Goal: Transaction & Acquisition: Purchase product/service

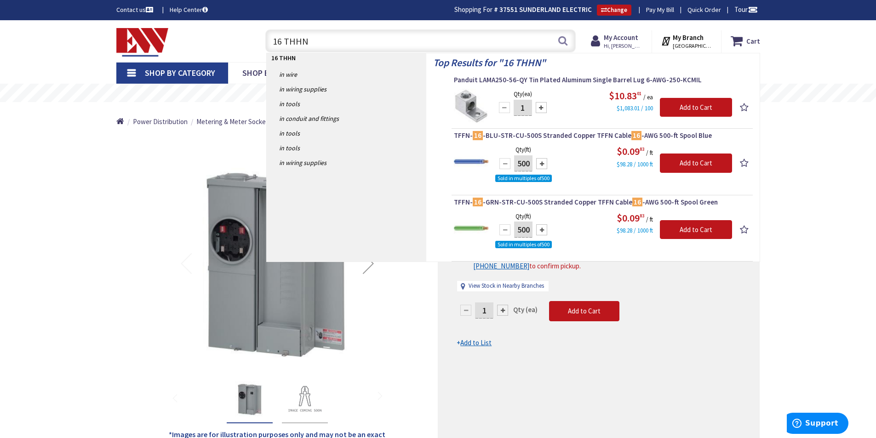
drag, startPoint x: 348, startPoint y: 44, endPoint x: 271, endPoint y: 39, distance: 76.6
click at [270, 40] on input "16 THHN" at bounding box center [420, 40] width 311 height 23
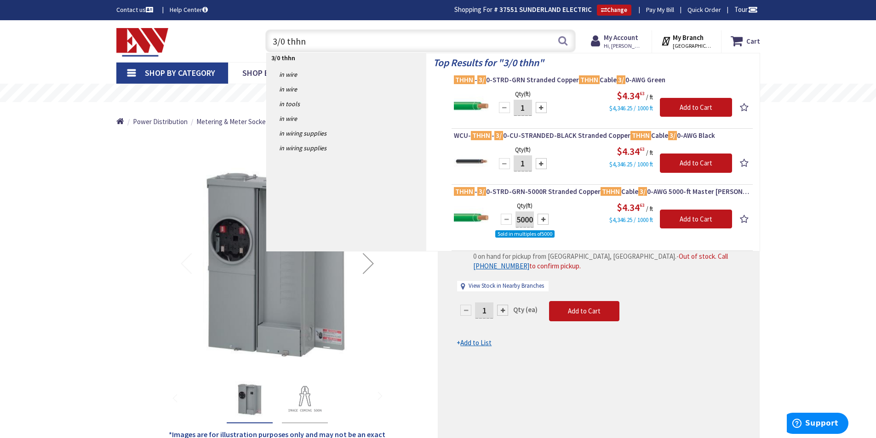
drag, startPoint x: 351, startPoint y: 43, endPoint x: 255, endPoint y: 43, distance: 96.1
click at [255, 42] on div "3/0 thhn 3/0 thhn Search" at bounding box center [418, 40] width 329 height 29
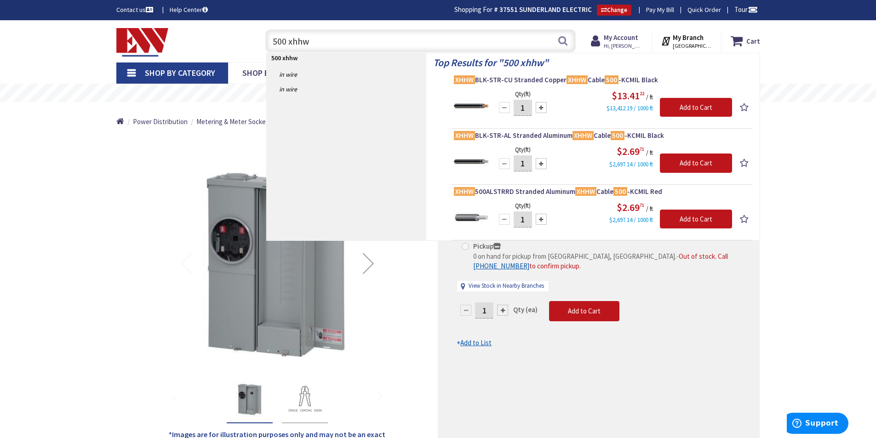
drag, startPoint x: 424, startPoint y: 44, endPoint x: 226, endPoint y: 50, distance: 197.4
click at [226, 50] on div "Toggle Nav 500 xhhw 500 xhhw Search Cart My Cart Close" at bounding box center [438, 41] width 658 height 31
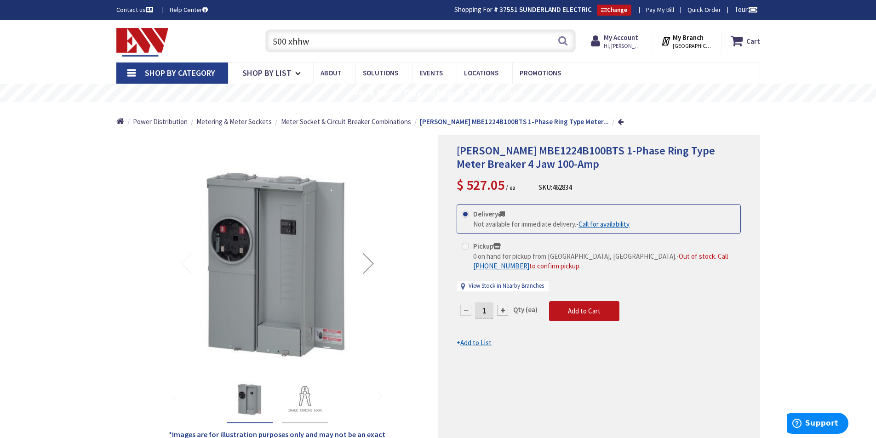
type input "0"
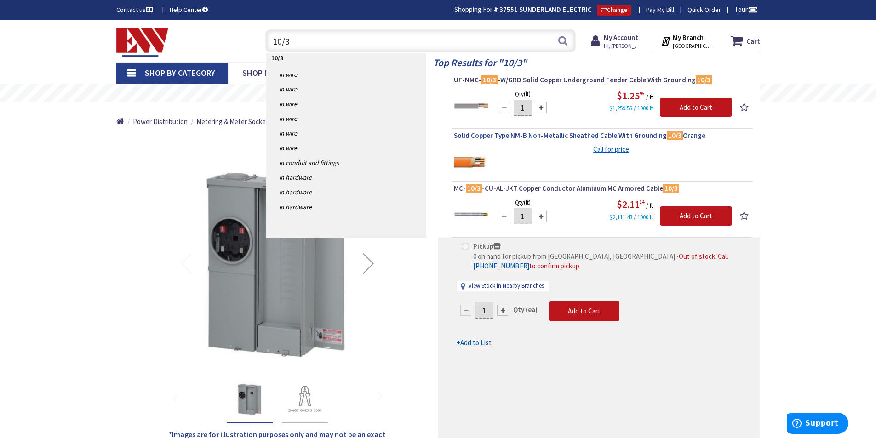
type input "10/3"
click at [545, 135] on span "Solid Copper Type NM-B Non-Metallic Sheathed Cable With Grounding 10/3 Orange" at bounding box center [602, 135] width 297 height 9
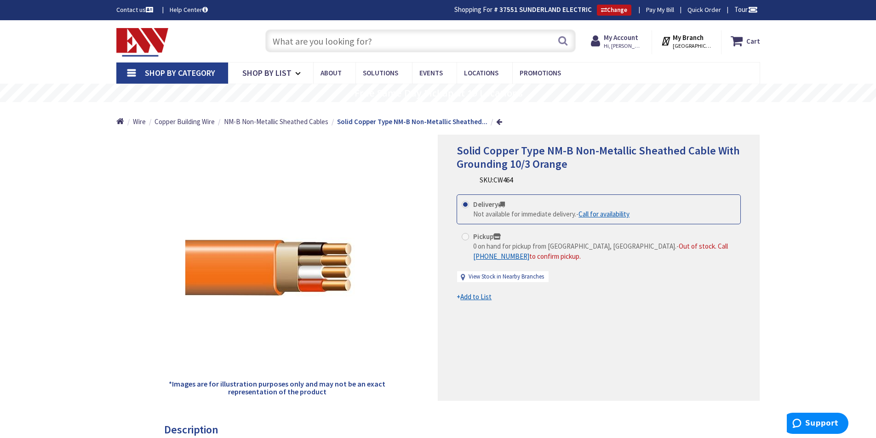
type input "[STREET_ADDRESS]"
click at [475, 182] on link "Call for price" at bounding box center [475, 180] width 36 height 10
click at [305, 40] on input "text" at bounding box center [420, 40] width 311 height 23
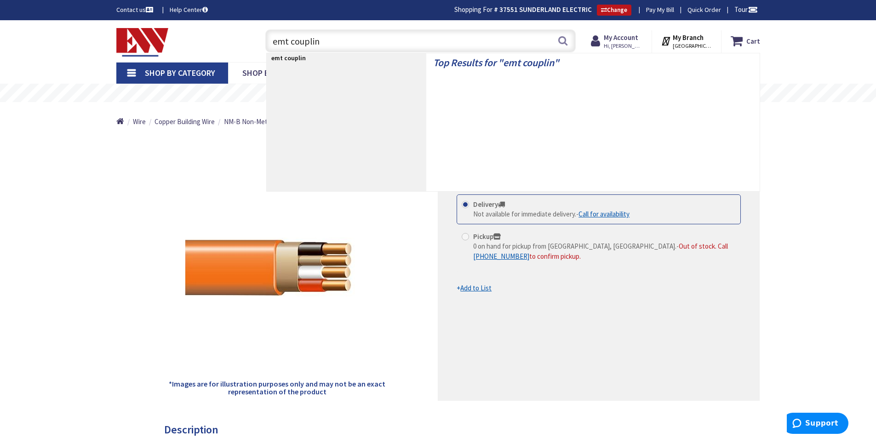
type input "emt coupling"
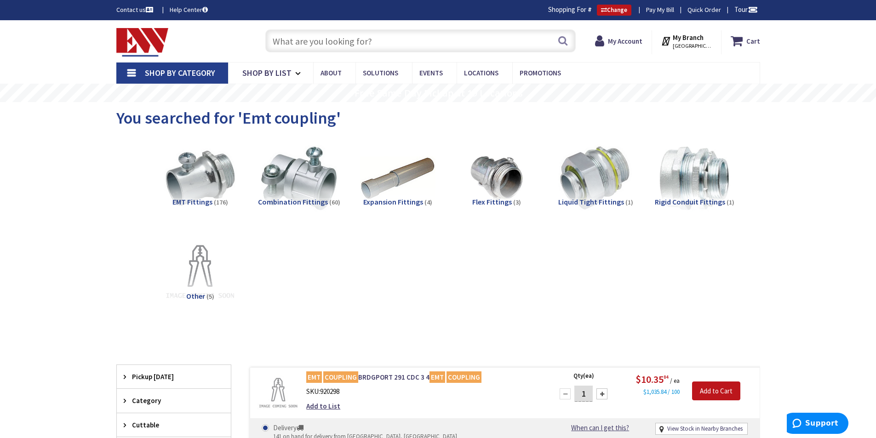
click at [203, 205] on span "EMT Fittings" at bounding box center [193, 201] width 40 height 9
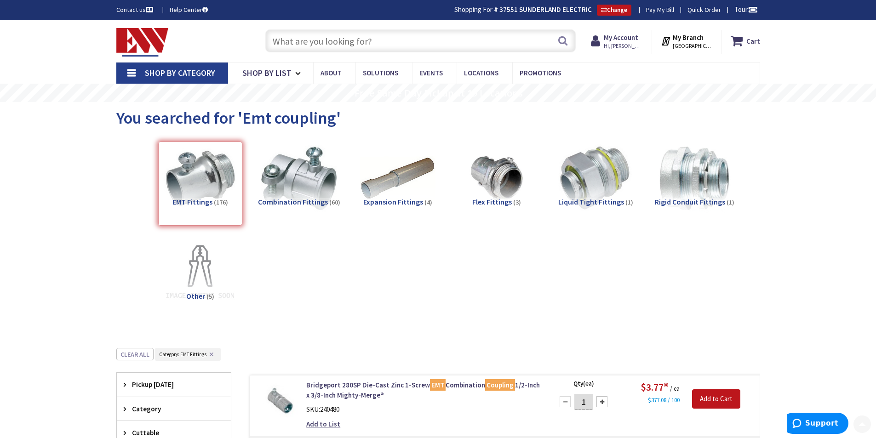
scroll to position [348, 0]
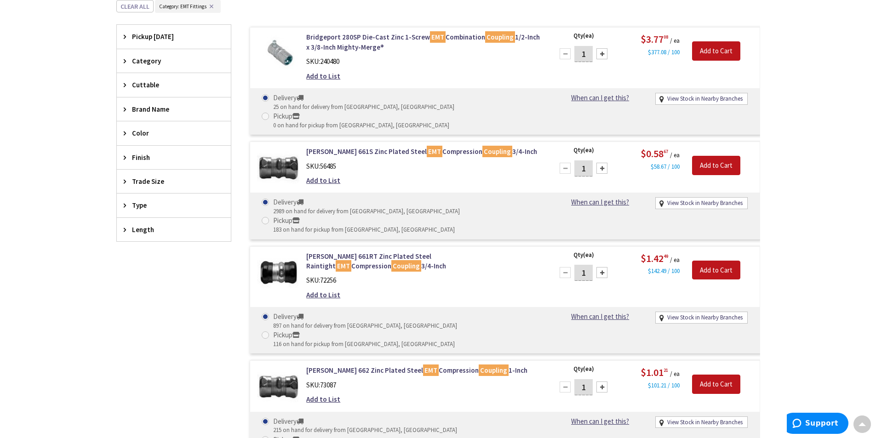
click at [144, 63] on span "Category" at bounding box center [169, 61] width 75 height 10
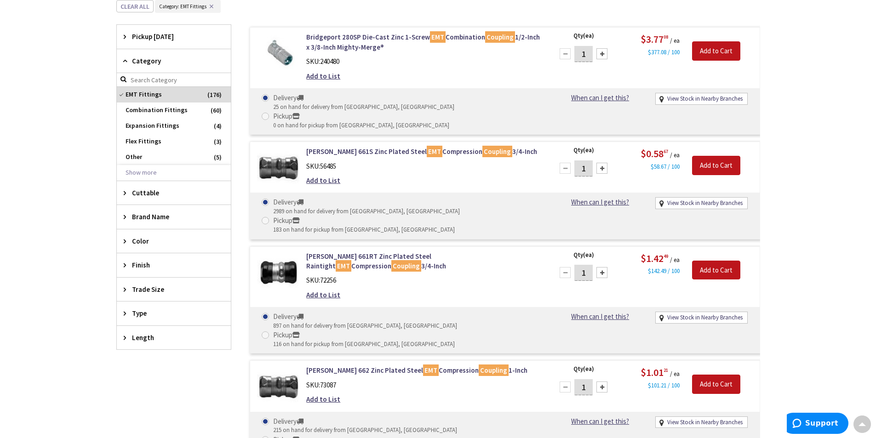
scroll to position [394, 0]
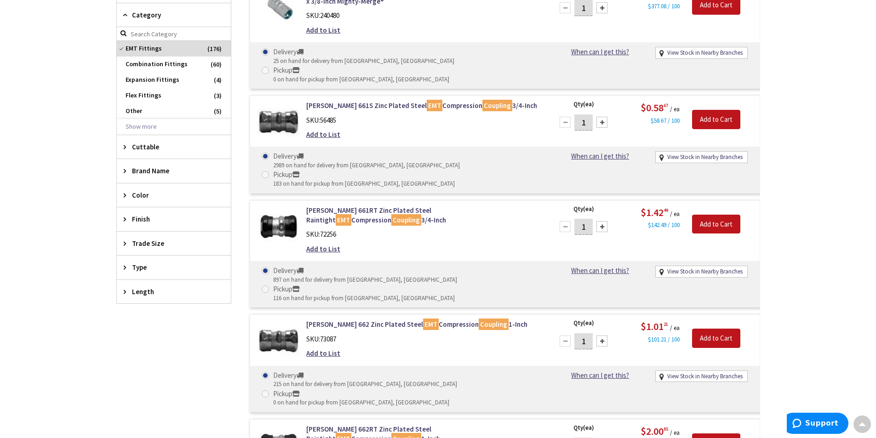
click at [146, 268] on span "Type" at bounding box center [169, 268] width 75 height 10
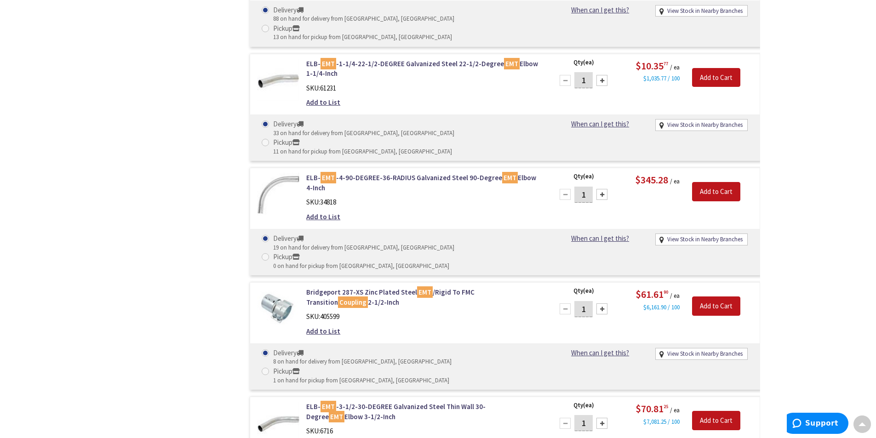
scroll to position [6002, 0]
